Goal: Transaction & Acquisition: Purchase product/service

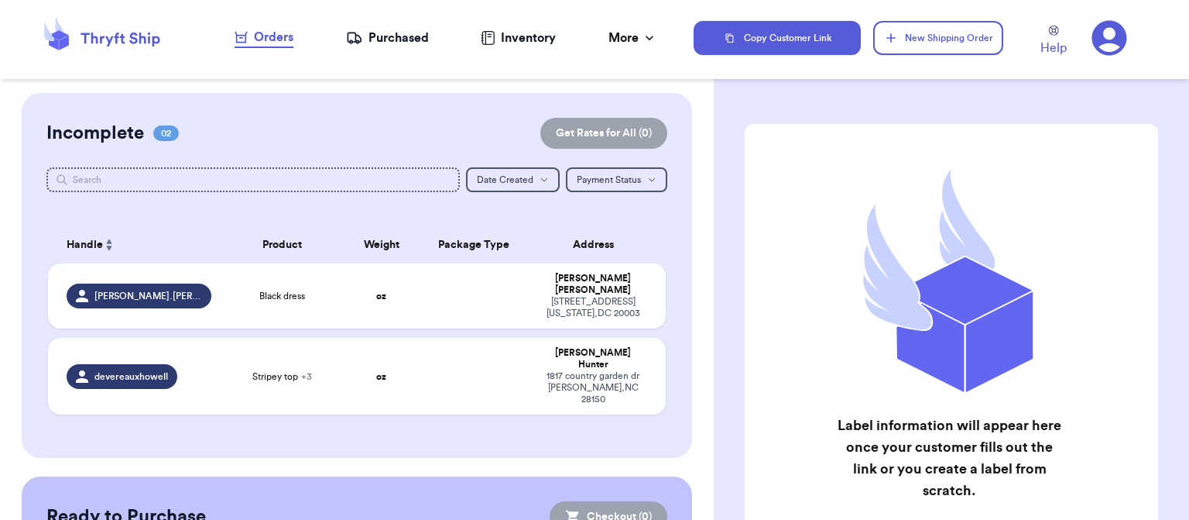
click at [419, 261] on th "Package Type" at bounding box center [475, 244] width 112 height 37
click at [419, 300] on td at bounding box center [475, 295] width 112 height 65
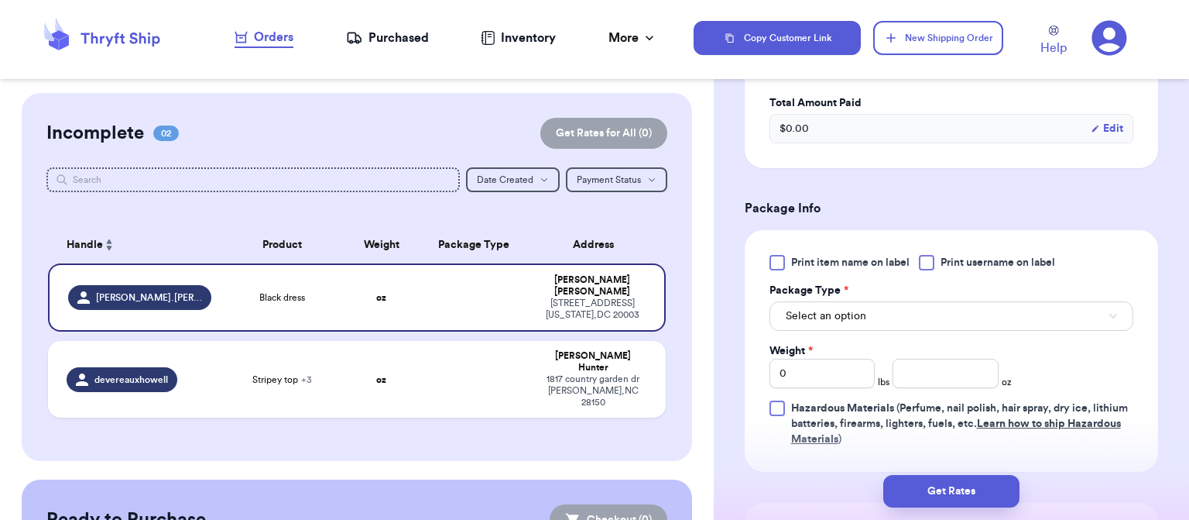
scroll to position [515, 0]
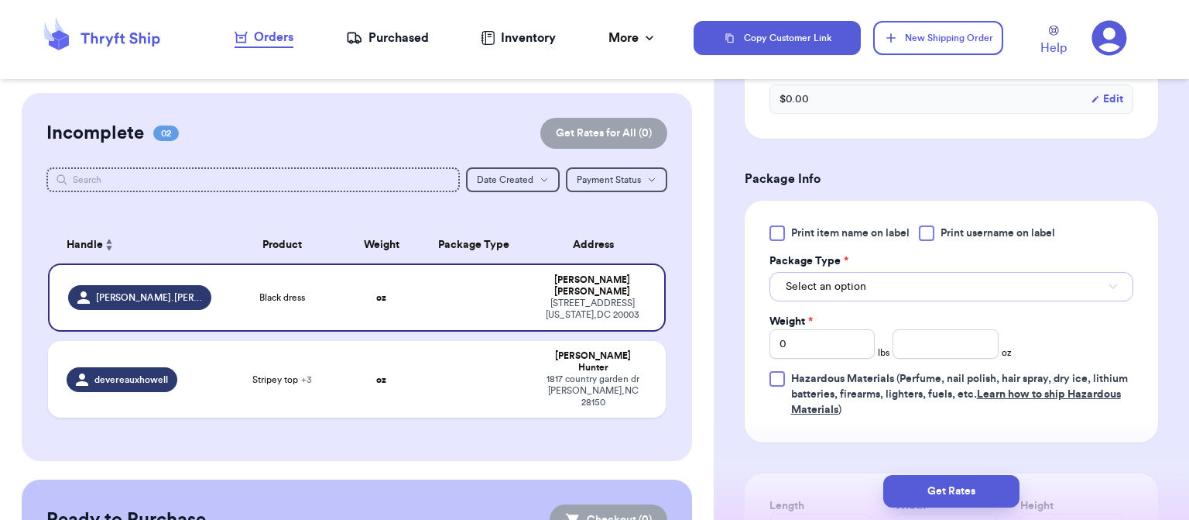
click at [979, 290] on button "Select an option" at bounding box center [952, 286] width 364 height 29
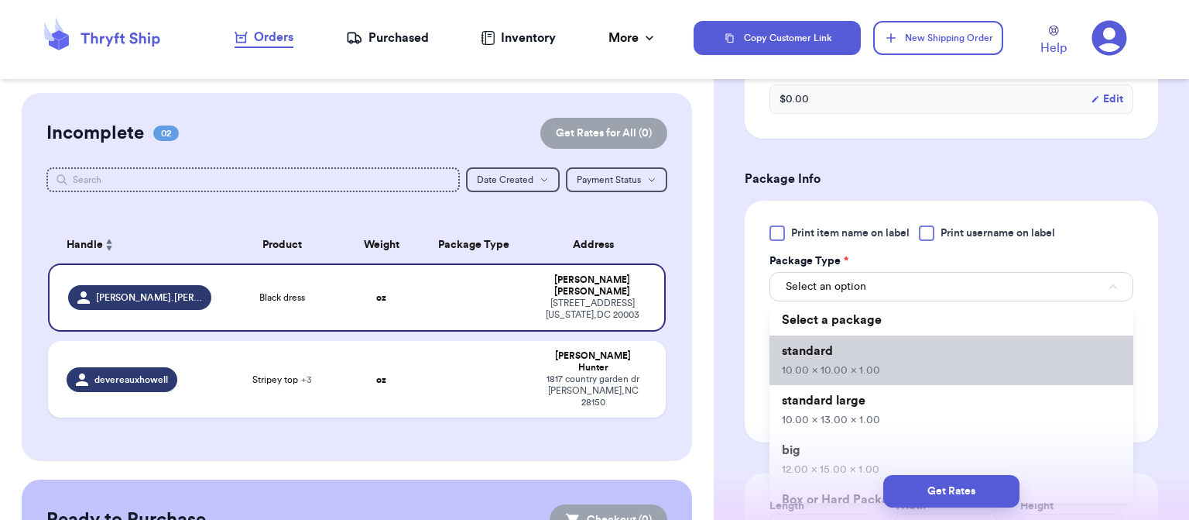
click at [954, 365] on li "standard 10.00 x 10.00 x 1.00" at bounding box center [952, 360] width 364 height 50
type input "10"
type input "1"
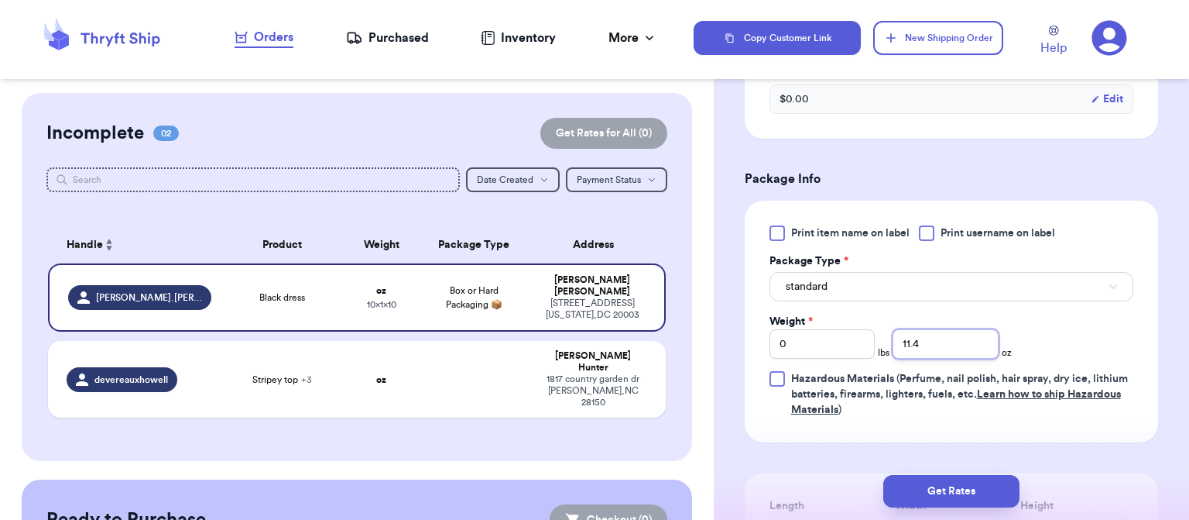
type input "11.4"
click at [959, 493] on button "Get Rates" at bounding box center [952, 491] width 136 height 33
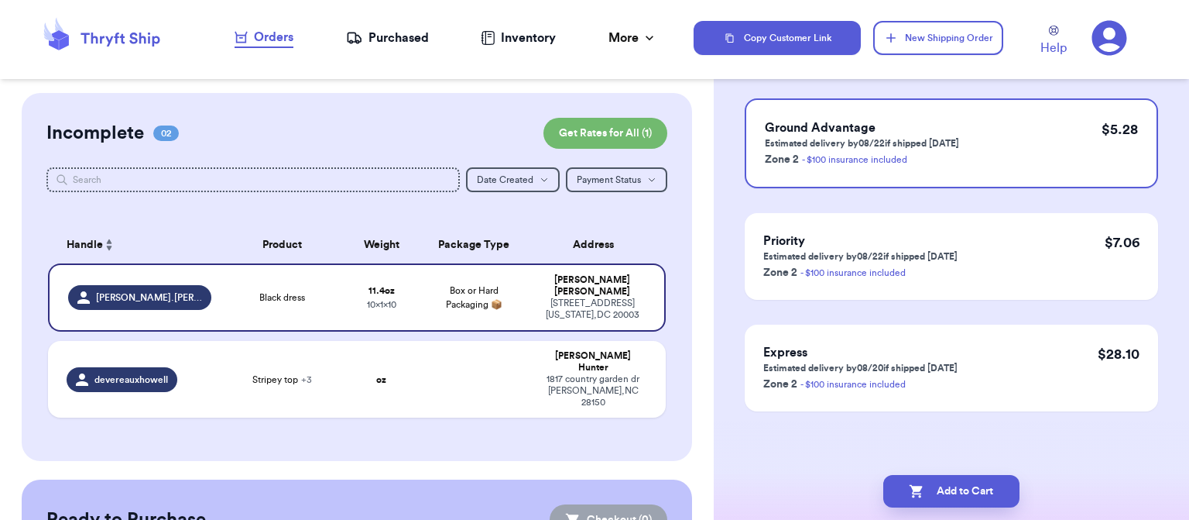
scroll to position [0, 0]
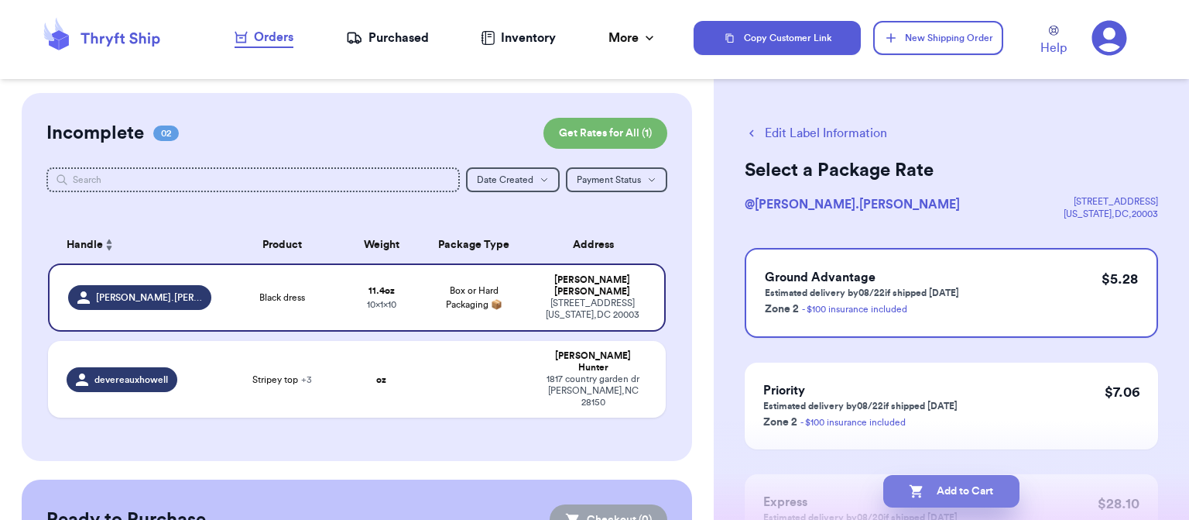
click at [976, 489] on button "Add to Cart" at bounding box center [952, 491] width 136 height 33
checkbox input "true"
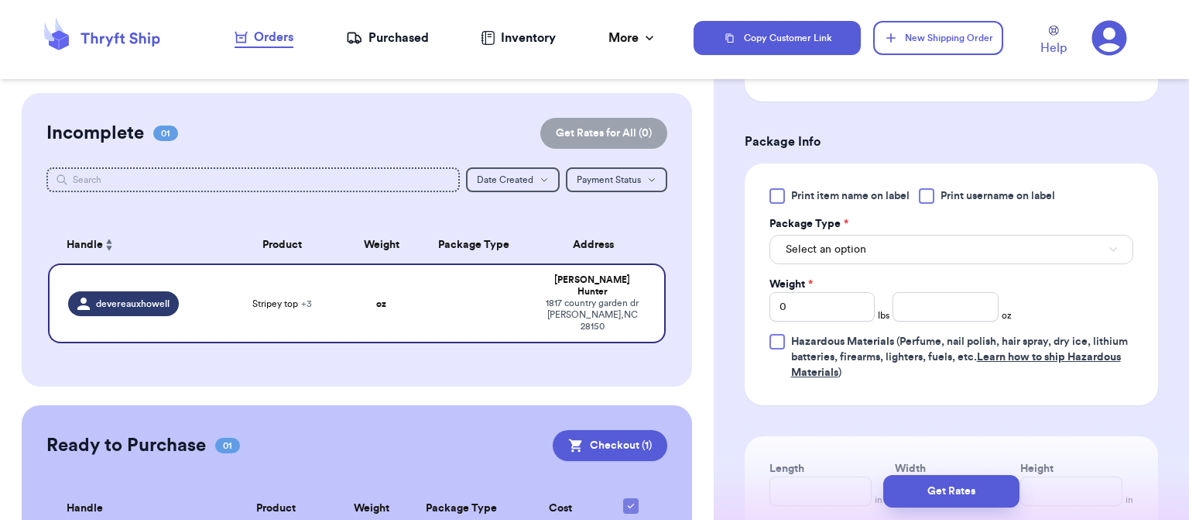
scroll to position [702, 0]
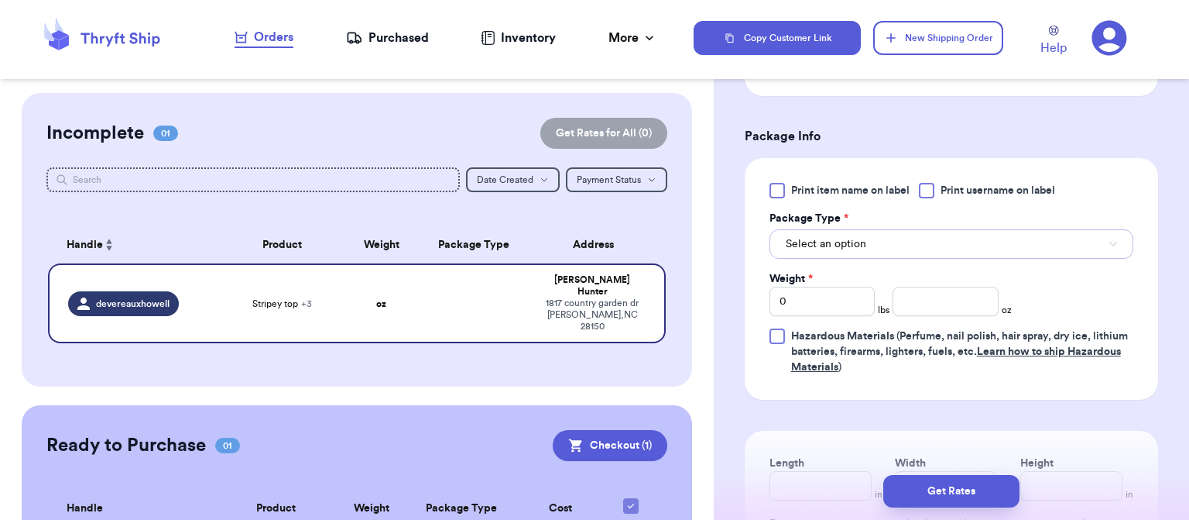
click at [902, 245] on button "Select an option" at bounding box center [952, 243] width 364 height 29
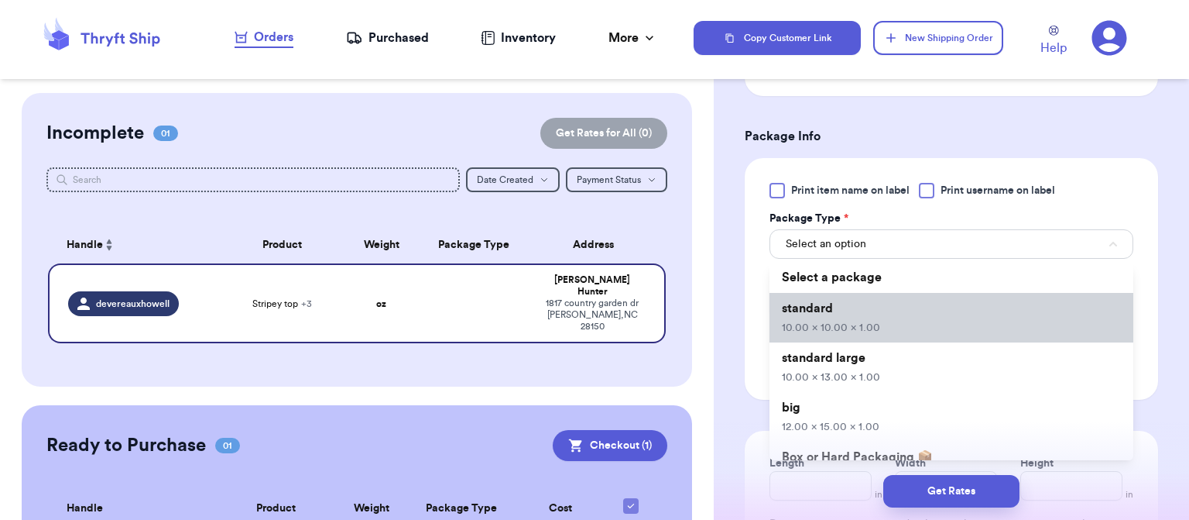
click at [902, 332] on li "standard 10.00 x 10.00 x 1.00" at bounding box center [952, 318] width 364 height 50
type input "10"
type input "1"
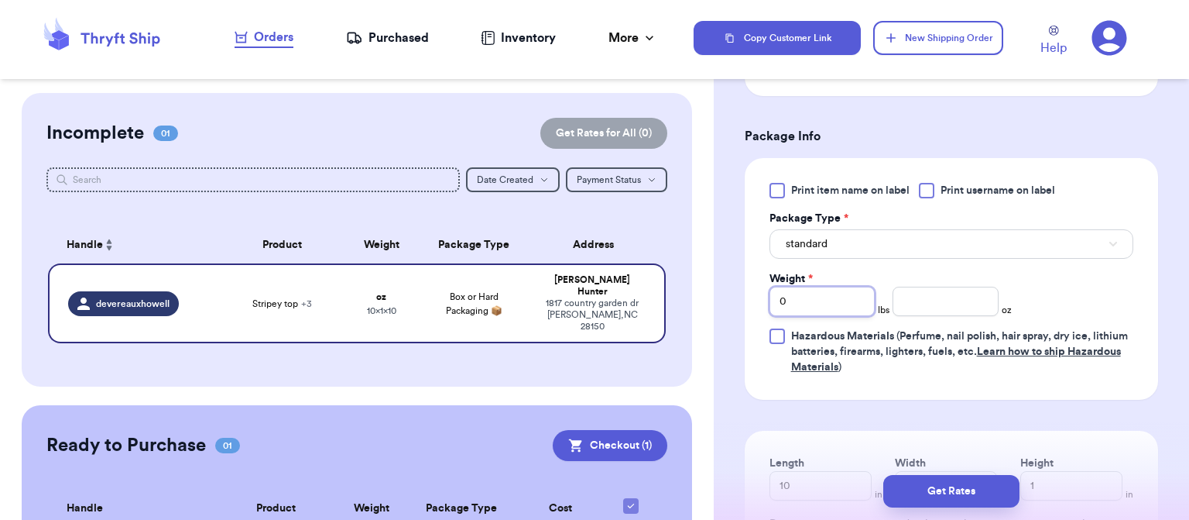
type input "3"
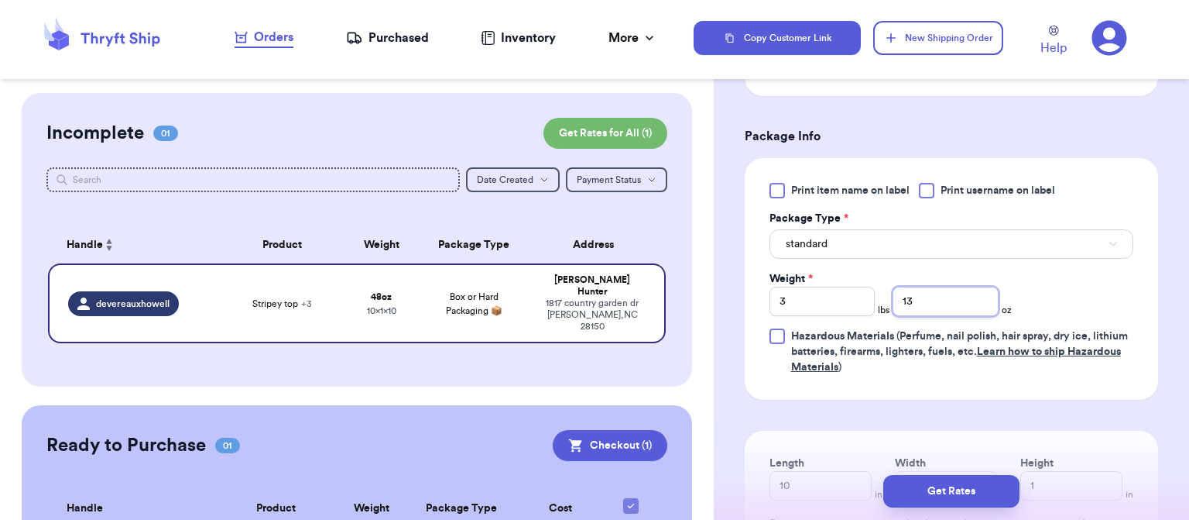
type input "13"
type input "12"
type input "13"
type input "6"
click at [935, 304] on input "13" at bounding box center [946, 301] width 106 height 29
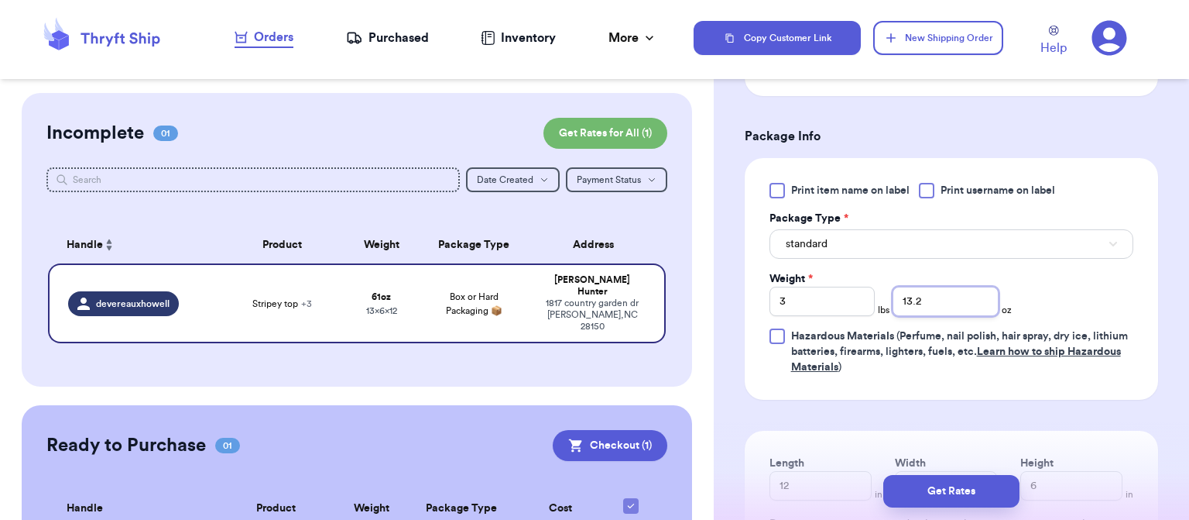
type input "13.2"
click at [983, 495] on button "Get Rates" at bounding box center [952, 491] width 136 height 33
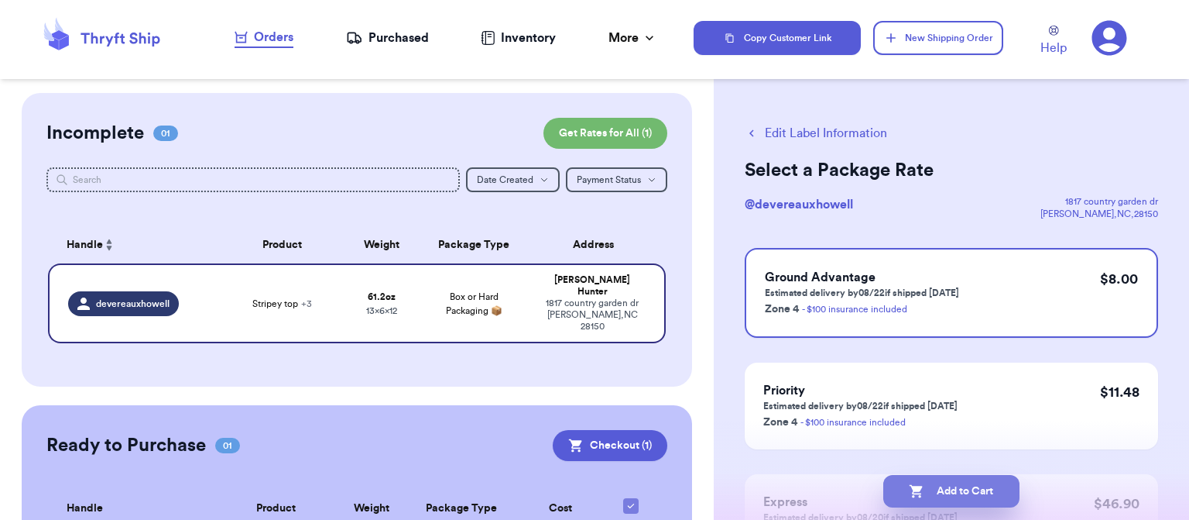
click at [950, 505] on button "Add to Cart" at bounding box center [952, 491] width 136 height 33
checkbox input "true"
